Goal: Information Seeking & Learning: Learn about a topic

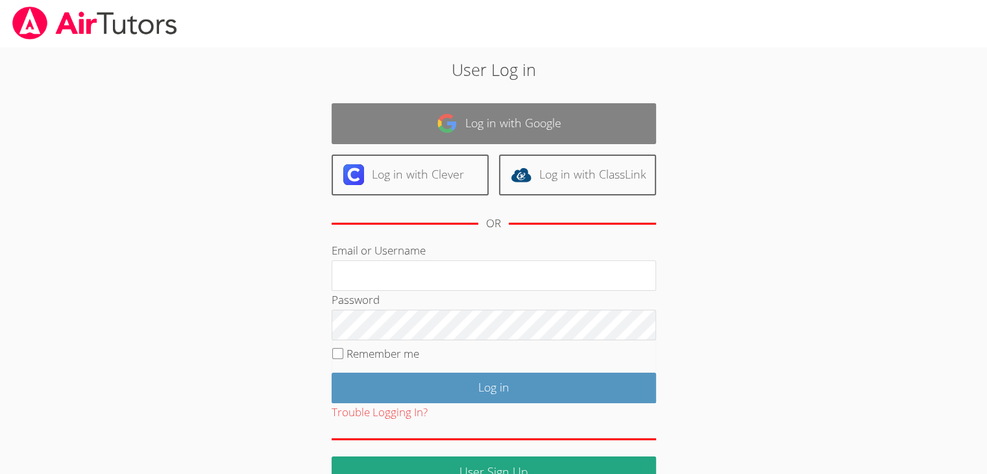
click at [499, 125] on link "Log in with Google" at bounding box center [494, 123] width 325 height 41
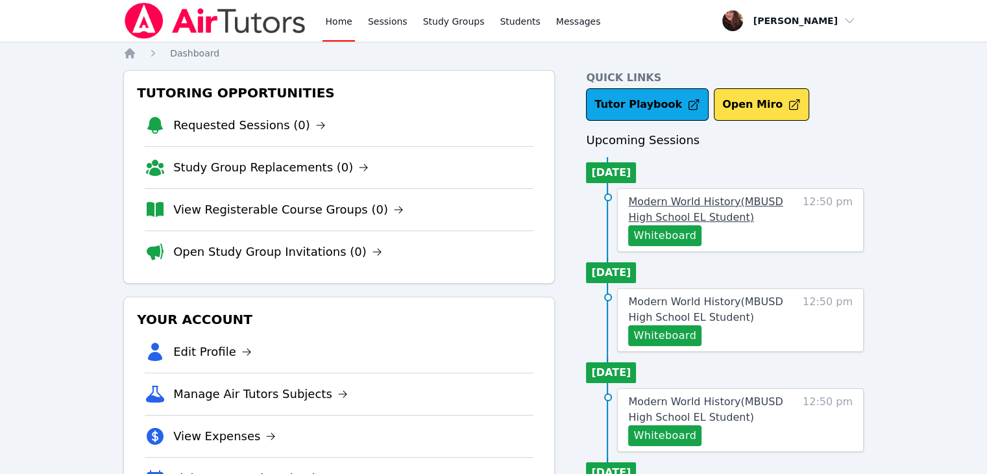
click at [720, 205] on span "Modern World History ( MBUSD High School EL Student )" at bounding box center [705, 209] width 154 height 28
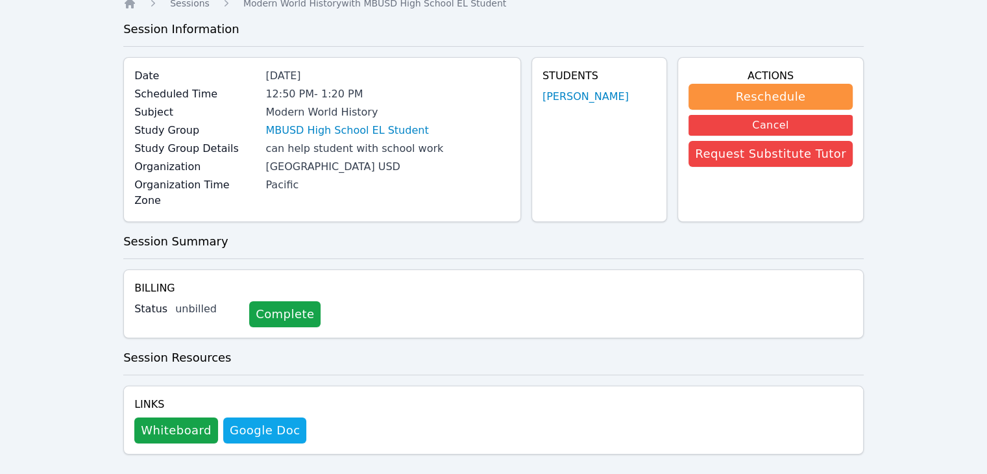
scroll to position [8, 0]
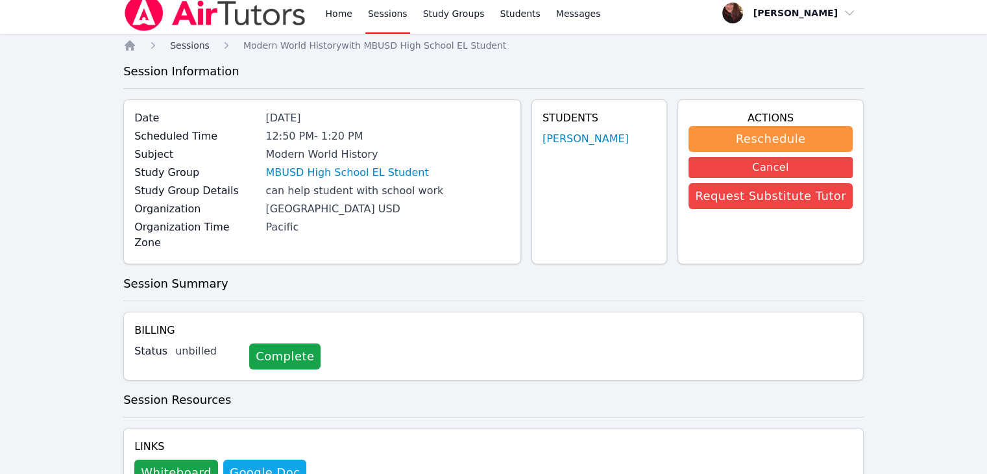
click at [196, 43] on span "Sessions" at bounding box center [190, 45] width 40 height 10
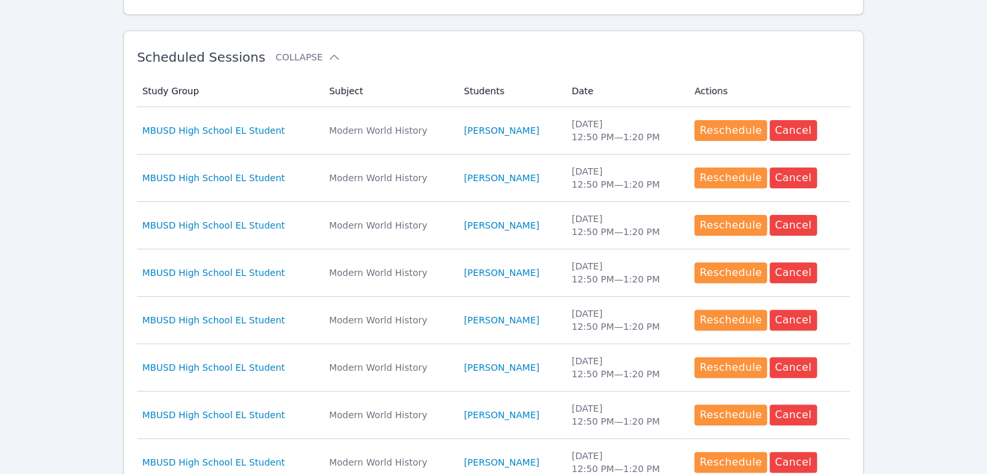
scroll to position [604, 0]
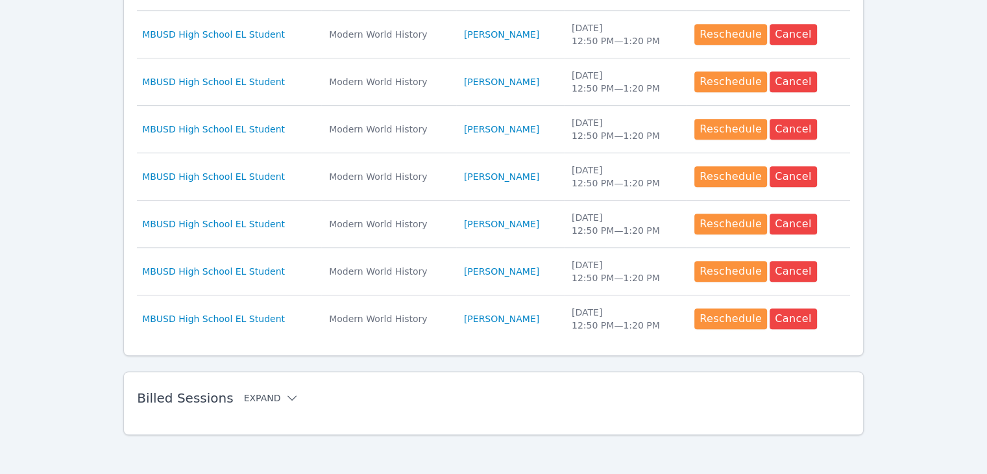
click at [254, 397] on button "Expand" at bounding box center [271, 397] width 55 height 13
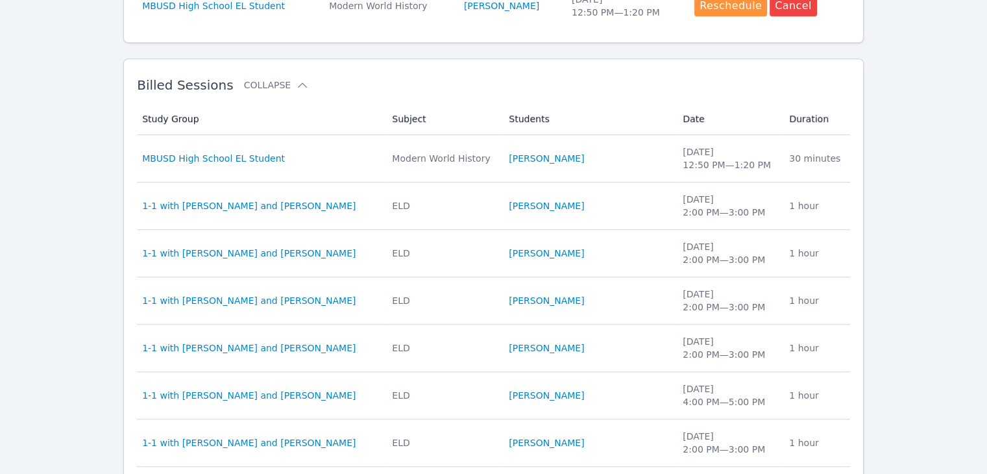
scroll to position [933, 0]
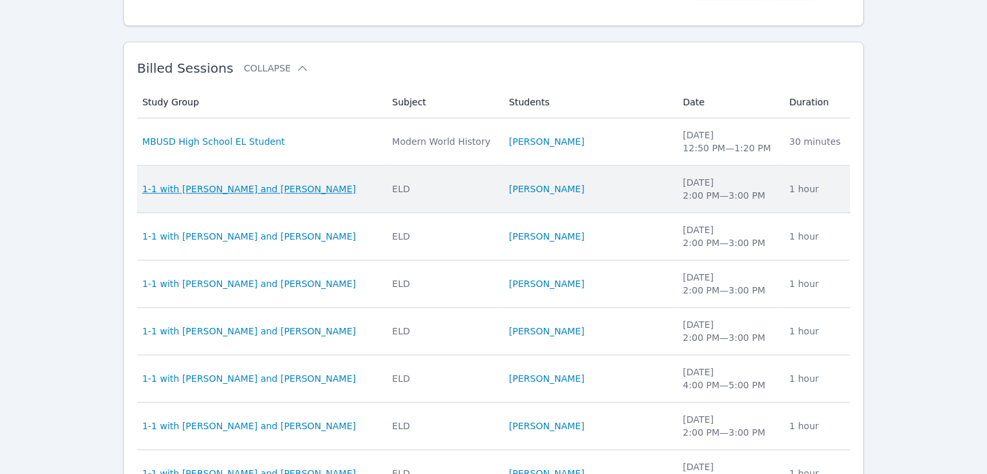
click at [278, 182] on span "1-1 with [PERSON_NAME] and [PERSON_NAME]" at bounding box center [249, 188] width 214 height 13
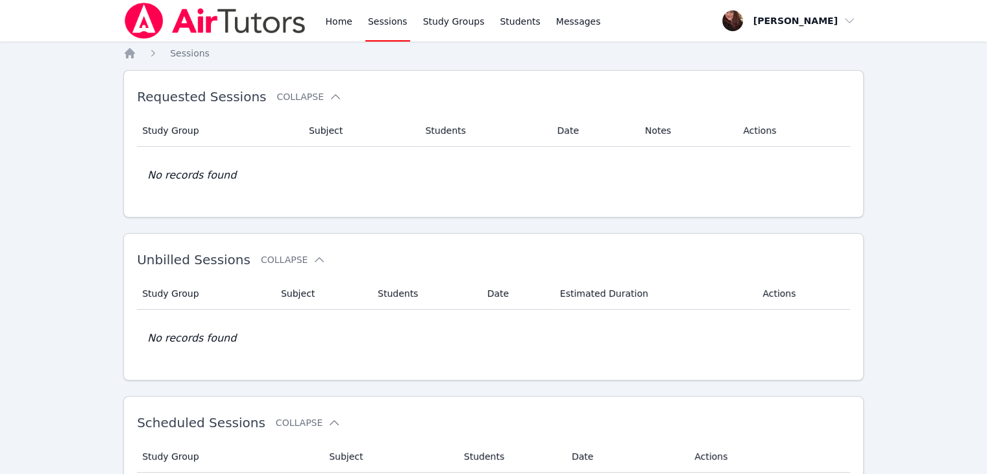
scroll to position [604, 0]
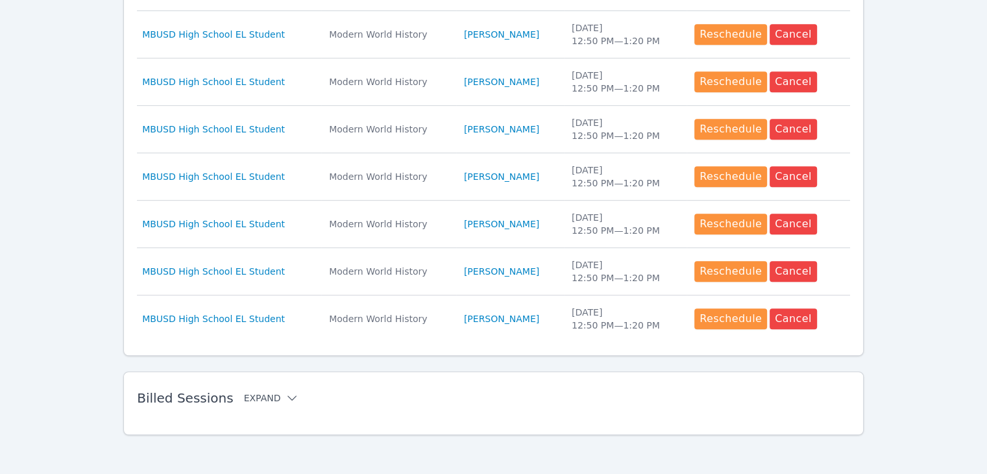
click at [260, 392] on button "Expand" at bounding box center [271, 397] width 55 height 13
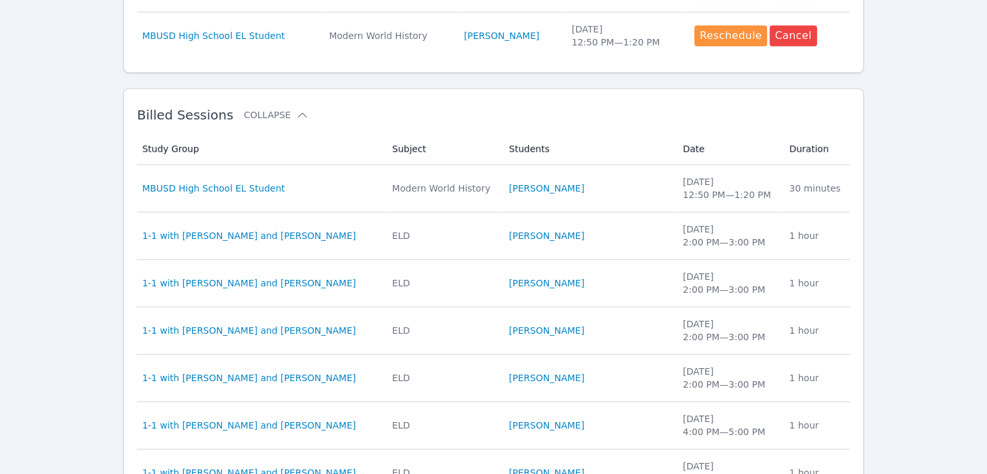
scroll to position [889, 0]
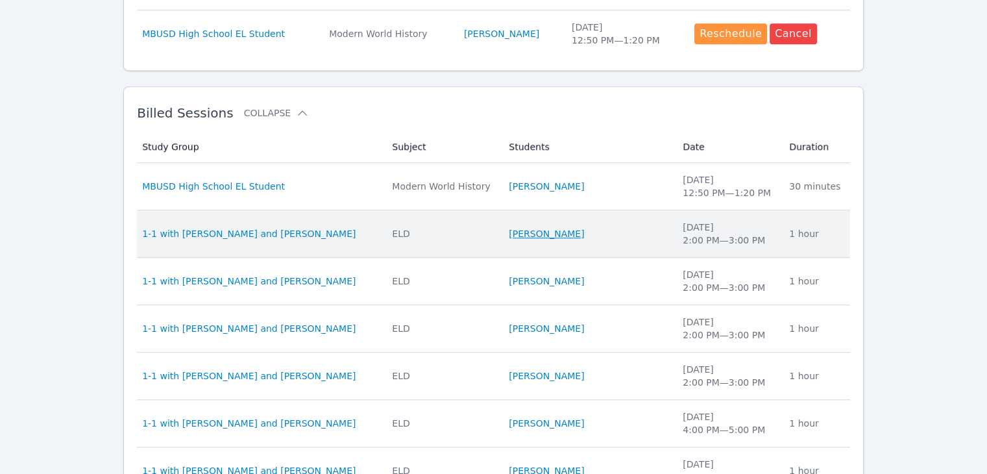
click at [546, 228] on link "[PERSON_NAME]" at bounding box center [546, 233] width 75 height 13
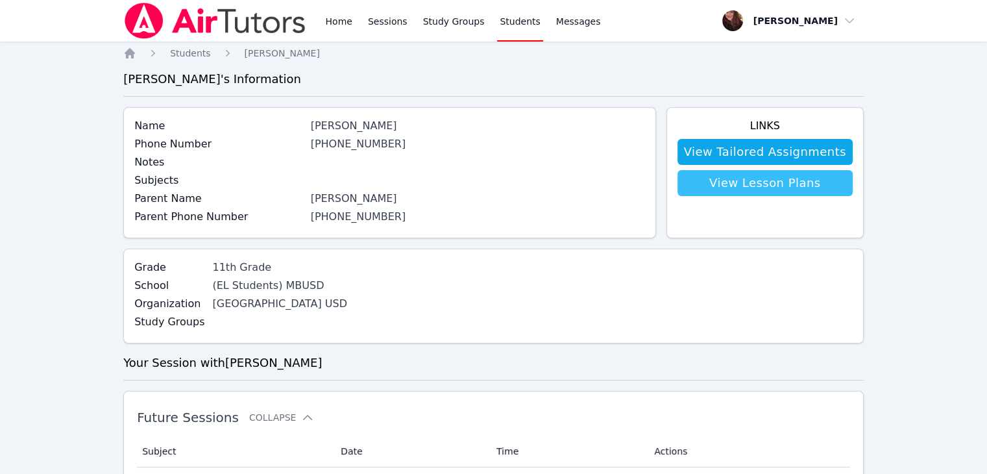
click at [805, 183] on link "View Lesson Plans" at bounding box center [765, 183] width 175 height 26
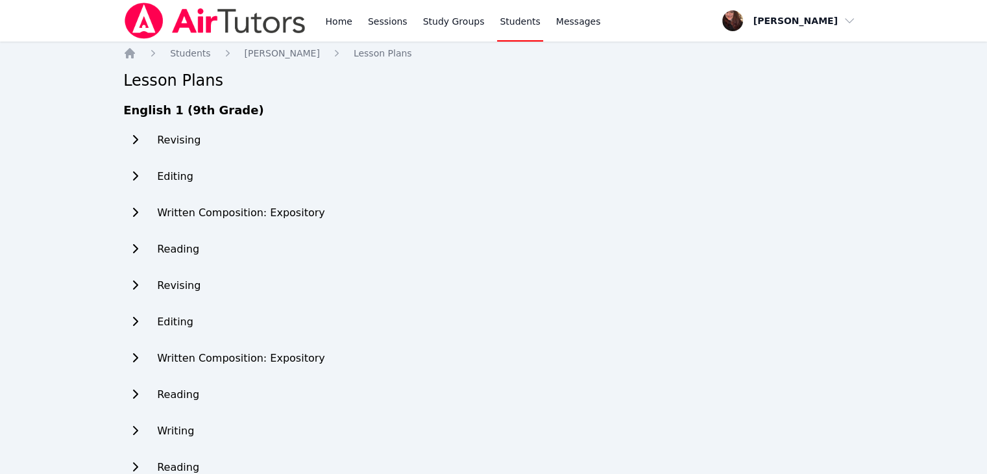
click at [182, 143] on h2 "Revising" at bounding box center [178, 140] width 43 height 16
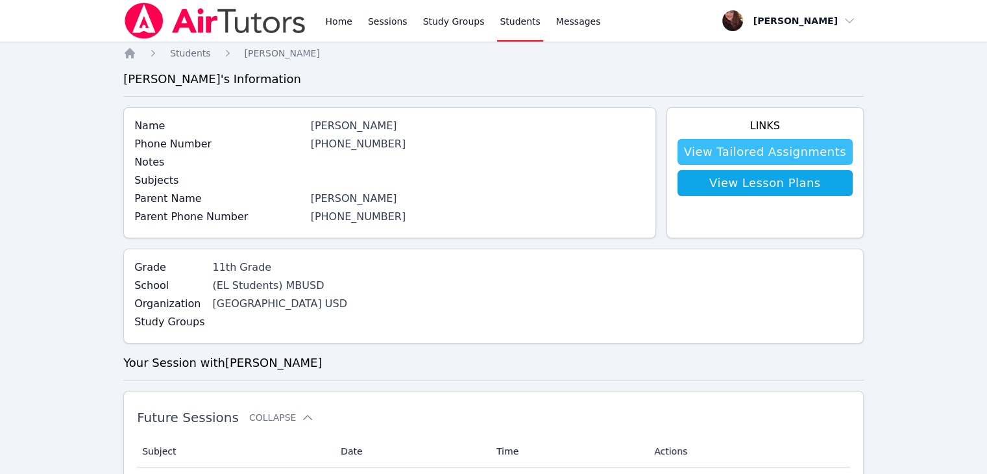
click at [756, 150] on link "View Tailored Assignments" at bounding box center [765, 152] width 175 height 26
click at [758, 196] on div "Links View Tailored Assignments View Lesson Plans" at bounding box center [765, 172] width 197 height 131
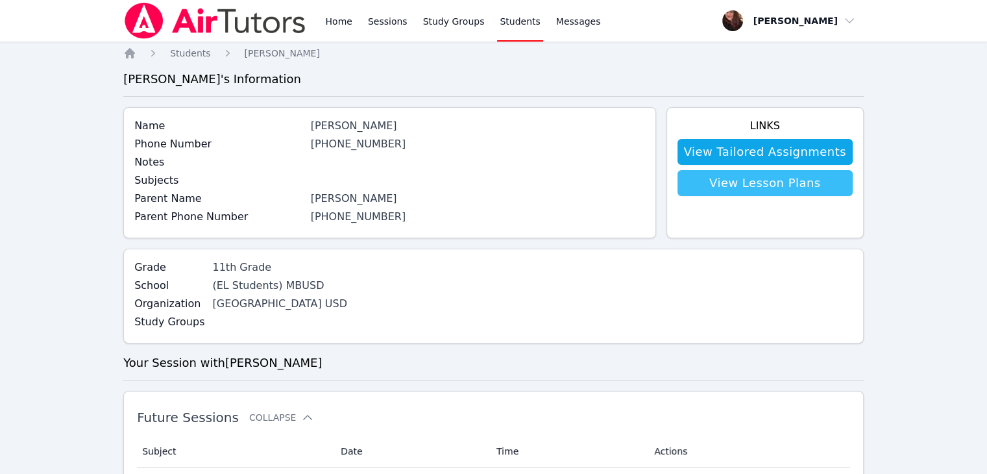
click at [759, 177] on link "View Lesson Plans" at bounding box center [765, 183] width 175 height 26
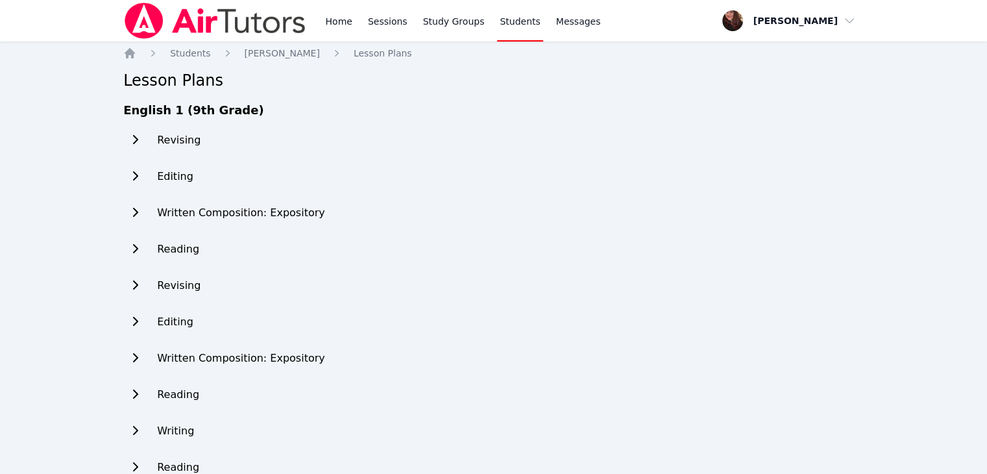
click at [135, 138] on icon at bounding box center [135, 139] width 5 height 9
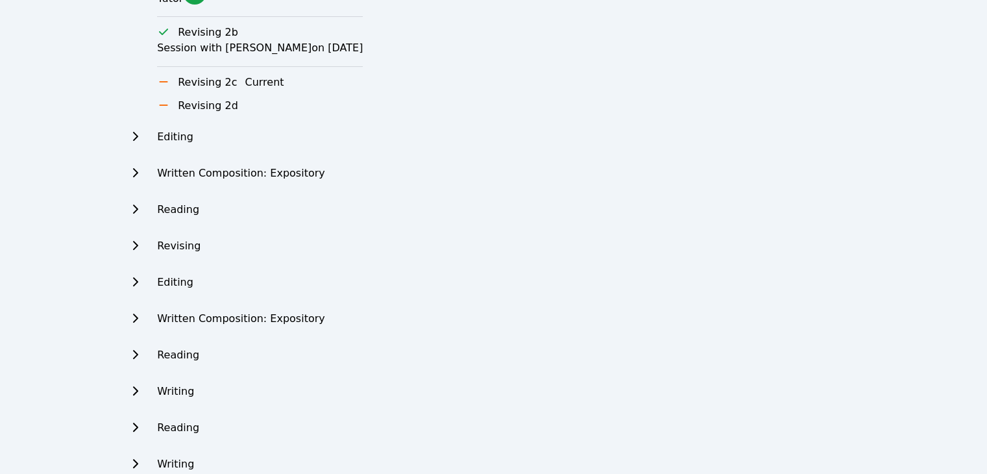
scroll to position [445, 0]
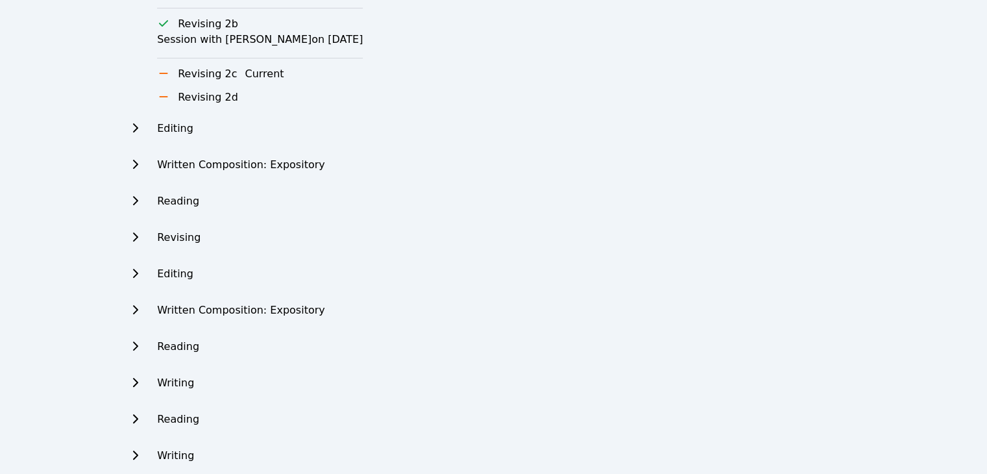
click at [245, 72] on button "Current" at bounding box center [264, 74] width 39 height 16
click at [245, 73] on button "Current" at bounding box center [264, 74] width 39 height 16
click at [161, 73] on icon at bounding box center [164, 73] width 8 height 1
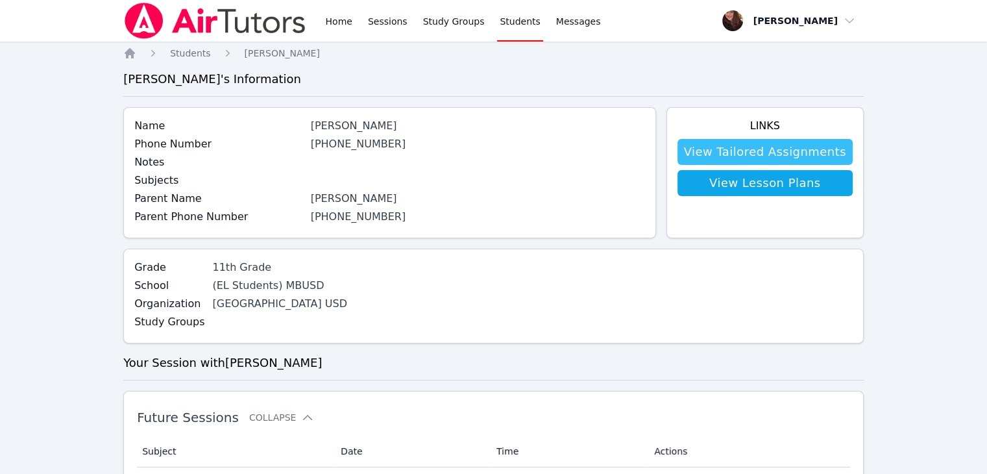
click at [775, 160] on link "View Tailored Assignments" at bounding box center [765, 152] width 175 height 26
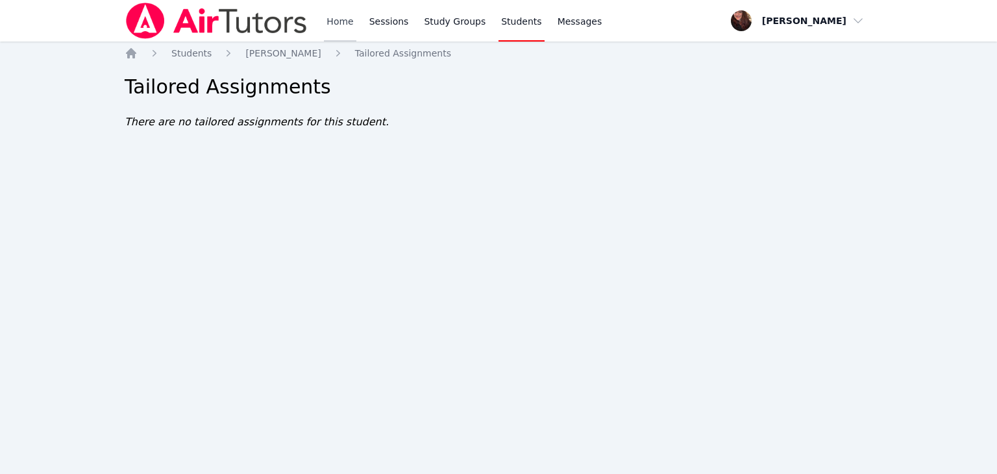
click at [332, 29] on link "Home" at bounding box center [340, 21] width 32 height 42
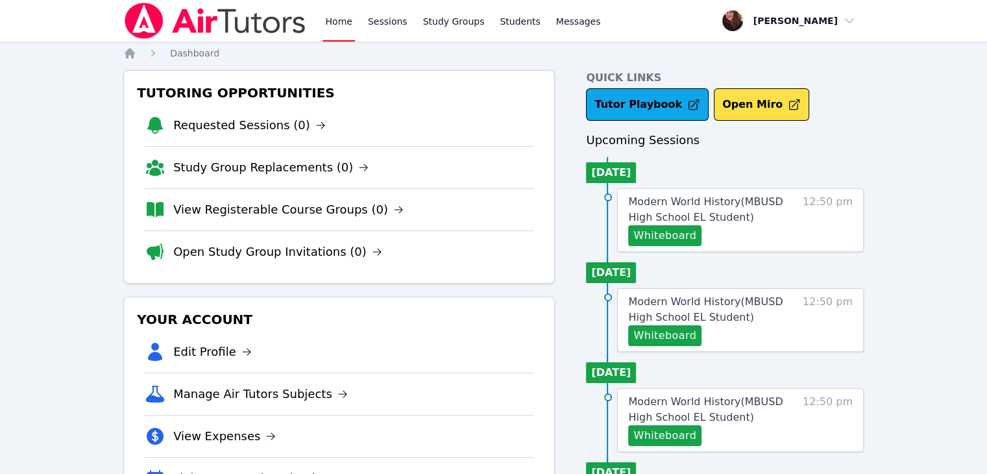
click at [332, 29] on link "Home" at bounding box center [339, 21] width 32 height 42
